Goal: Register for event/course

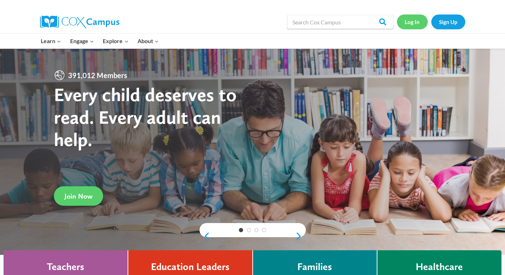
click at [415, 25] on link "Log In" at bounding box center [412, 22] width 31 height 15
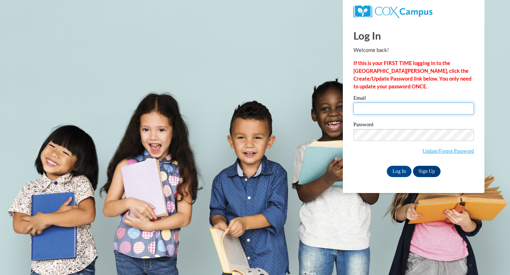
click at [382, 112] on input "Email" at bounding box center [413, 109] width 120 height 12
type input "keshetkronrod@gmail.com"
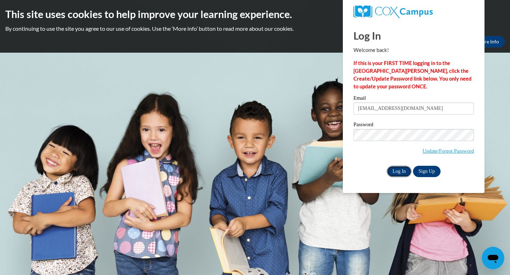
click at [395, 166] on input "Log In" at bounding box center [399, 171] width 25 height 11
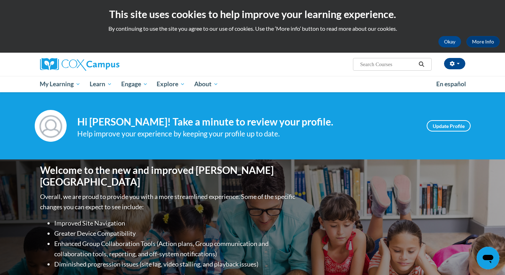
click at [389, 70] on span "Search Search..." at bounding box center [392, 64] width 78 height 13
click at [389, 65] on input "Search..." at bounding box center [387, 64] width 57 height 8
paste input "Teaching Writing to K-3 Due October 27th Oct 27 0 pts"
type input "Teaching Writing to K-3"
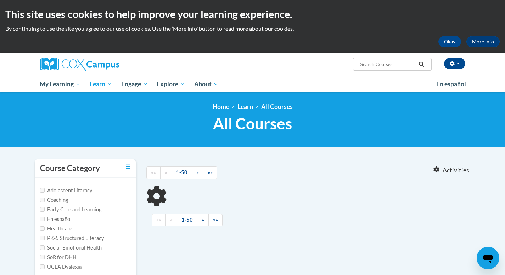
type input "Teaching Writing to K-3"
click at [421, 65] on icon "Search" at bounding box center [421, 64] width 6 height 5
click at [448, 44] on button "Okay" at bounding box center [449, 41] width 23 height 11
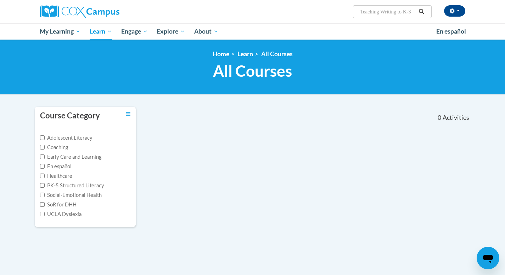
click at [391, 13] on input "Teaching Writing to K-3" at bounding box center [387, 11] width 57 height 8
click at [404, 13] on input "Teaching Writing to K-3" at bounding box center [387, 11] width 57 height 8
click at [413, 13] on input "Teaching Writing to K-3" at bounding box center [387, 11] width 57 height 8
type input "Teaching Writing to K-3"
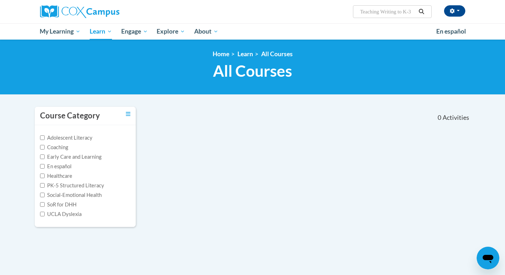
scroll to position [0, 0]
click at [420, 9] on icon "Search" at bounding box center [421, 11] width 5 height 5
drag, startPoint x: 383, startPoint y: 13, endPoint x: 347, endPoint y: 12, distance: 36.1
click at [347, 12] on div "Keshet Kronrod (America/New_York UTC-04:00) My Profile Inbox My Transcripts Log…" at bounding box center [325, 9] width 290 height 18
type input "Writing to K-3"
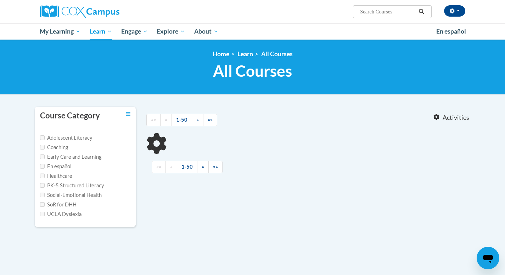
type input "Writing to K-3"
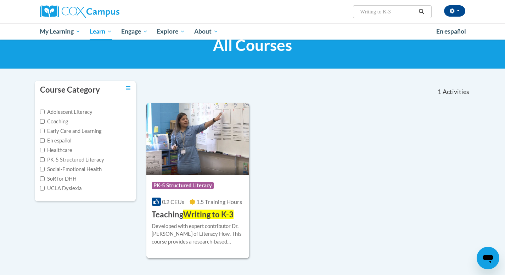
scroll to position [31, 0]
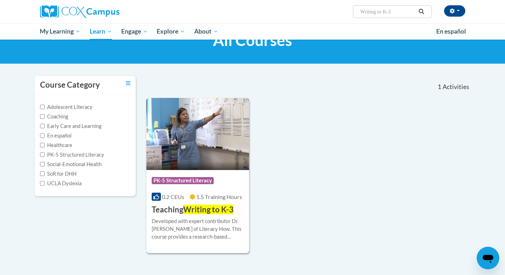
click at [210, 209] on span "Writing to K-3" at bounding box center [208, 210] width 50 height 10
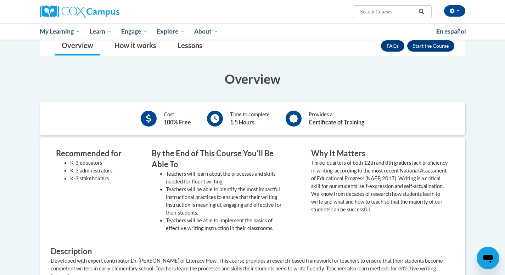
scroll to position [119, 0]
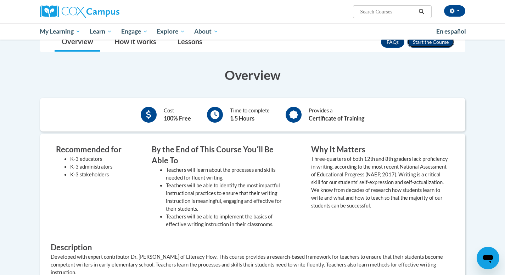
click at [419, 42] on button "Enroll" at bounding box center [430, 41] width 47 height 11
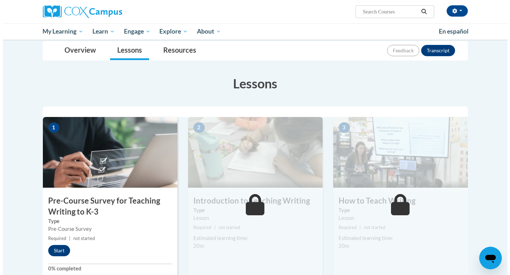
scroll to position [119, 0]
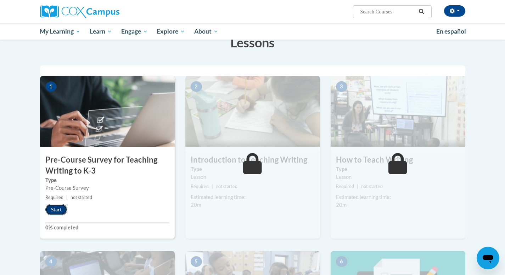
click at [53, 214] on button "Start" at bounding box center [56, 209] width 22 height 11
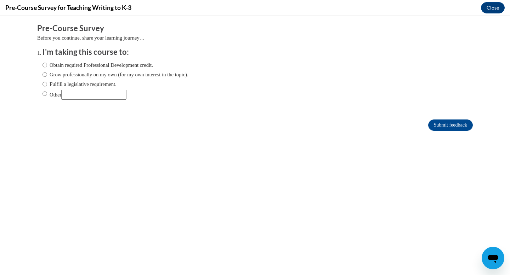
scroll to position [0, 0]
click at [75, 75] on label "Grow professionally on my own (for my own interest in the topic)." at bounding box center [115, 75] width 146 height 8
click at [47, 75] on input "Grow professionally on my own (for my own interest in the topic)." at bounding box center [44, 75] width 5 height 8
radio input "true"
click at [448, 121] on input "Submit feedback" at bounding box center [450, 125] width 45 height 11
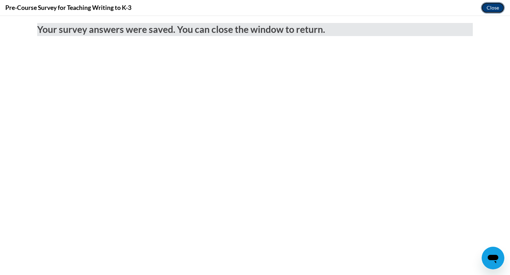
click at [504, 6] on button "Close" at bounding box center [493, 7] width 24 height 11
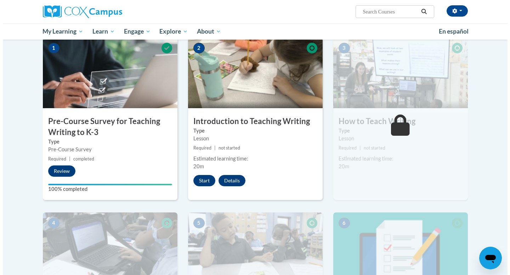
scroll to position [143, 0]
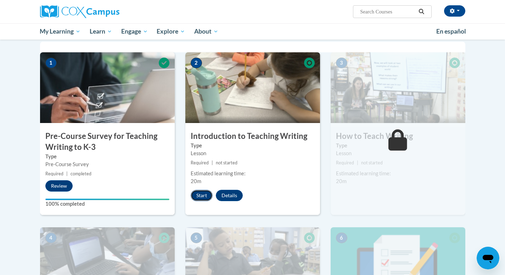
click at [202, 194] on button "Start" at bounding box center [201, 195] width 22 height 11
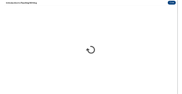
scroll to position [0, 0]
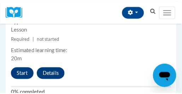
scroll to position [631, 0]
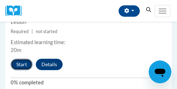
click at [26, 68] on button "Start" at bounding box center [22, 63] width 22 height 11
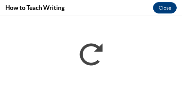
scroll to position [0, 0]
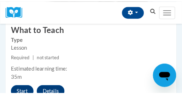
scroll to position [794, 0]
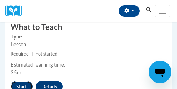
click at [23, 83] on button "Start" at bounding box center [22, 85] width 22 height 11
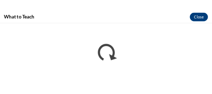
scroll to position [805, 0]
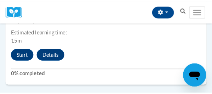
scroll to position [1002, 0]
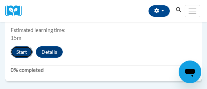
click at [19, 51] on button "Start" at bounding box center [22, 51] width 22 height 11
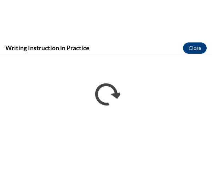
scroll to position [0, 0]
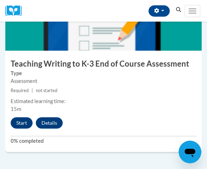
scroll to position [1115, 0]
